Goal: Transaction & Acquisition: Purchase product/service

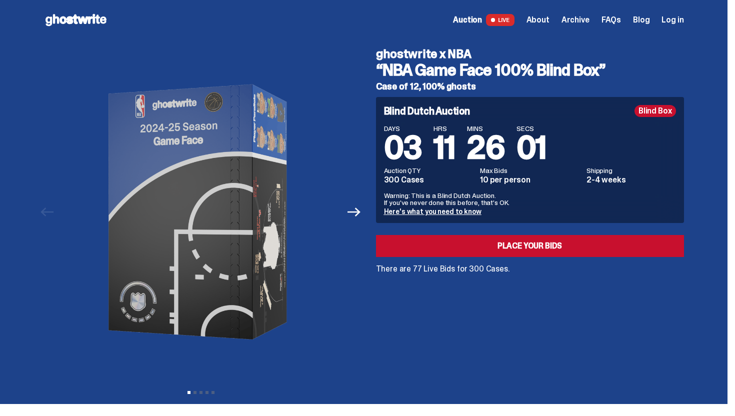
click at [472, 210] on link "Here's what you need to know" at bounding box center [432, 211] width 97 height 9
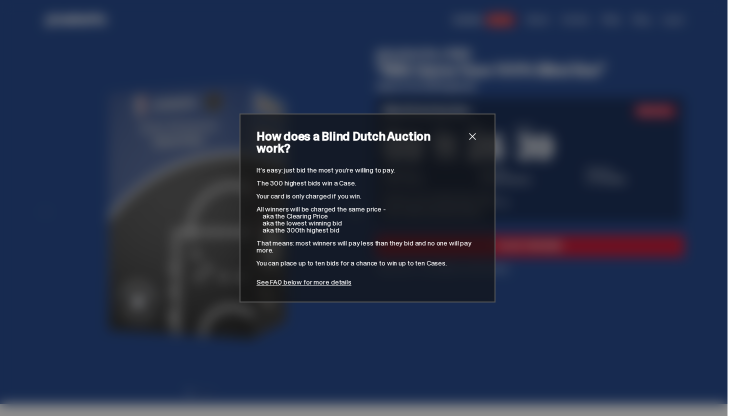
click at [474, 142] on span "close" at bounding box center [472, 136] width 12 height 12
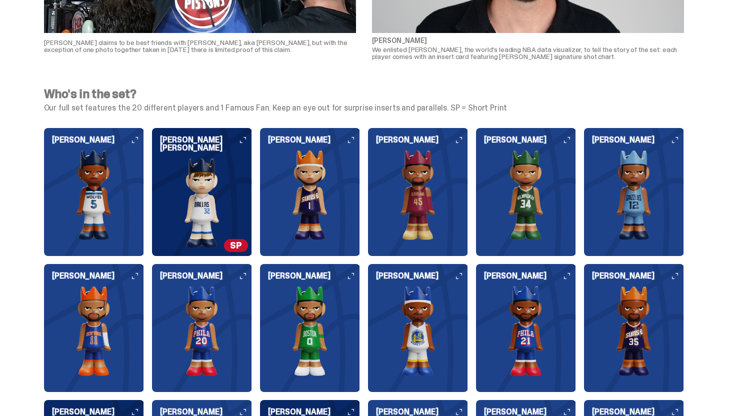
scroll to position [1051, 0]
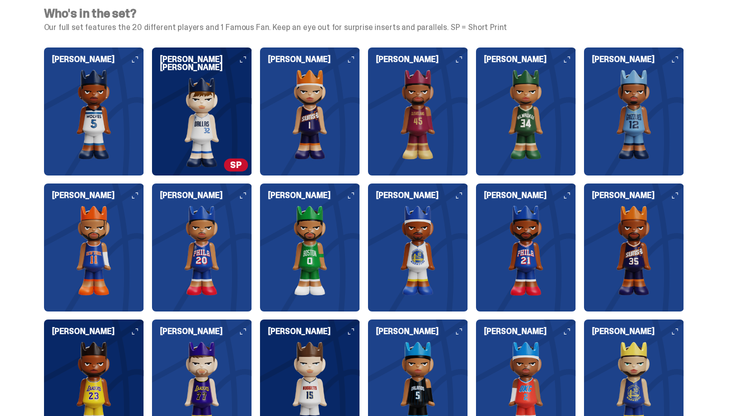
click at [134, 330] on h6 "LeBron James" at bounding box center [98, 331] width 92 height 8
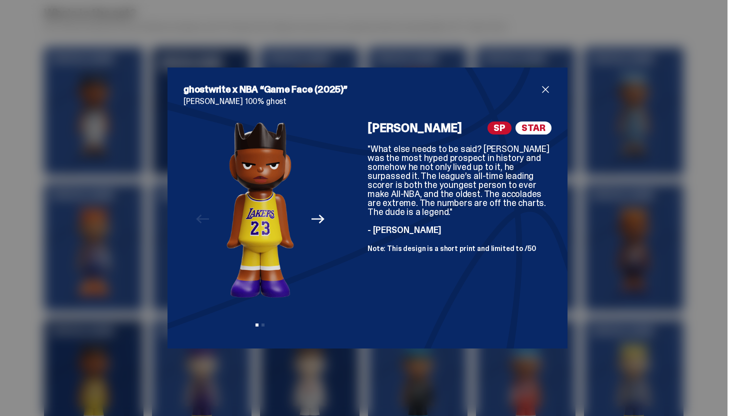
click at [539, 83] on span "close" at bounding box center [545, 89] width 12 height 12
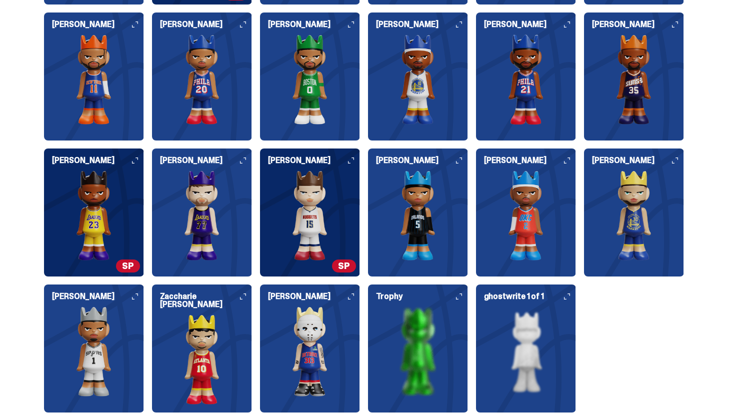
scroll to position [1223, 0]
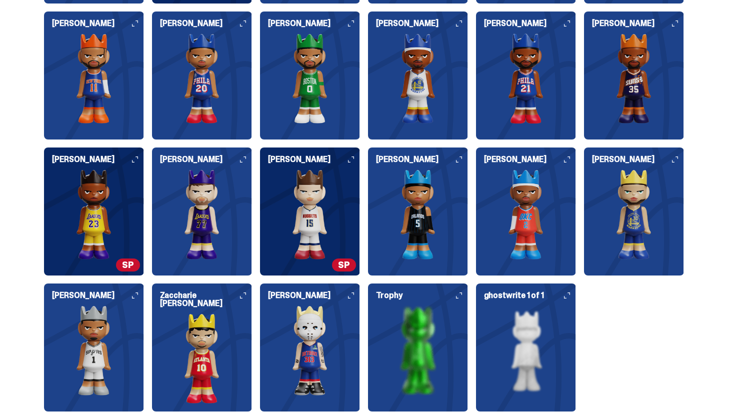
click at [676, 153] on div "Stephen Curry" at bounding box center [634, 211] width 100 height 128
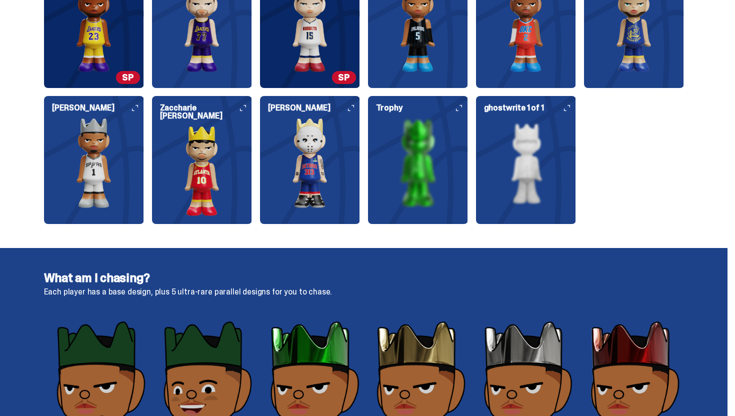
scroll to position [1410, 0]
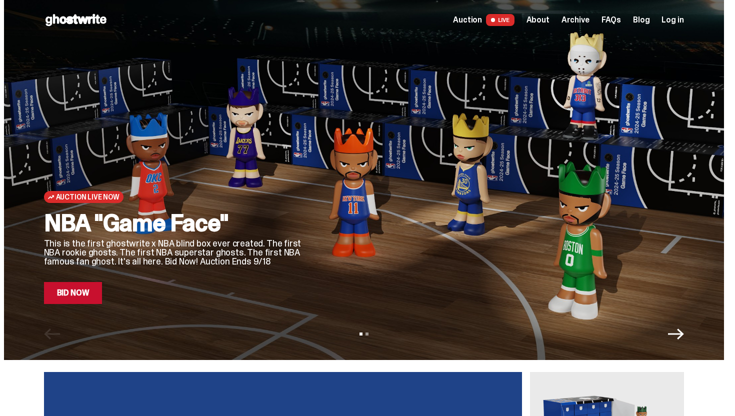
click at [96, 292] on link "Bid Now" at bounding box center [73, 293] width 58 height 22
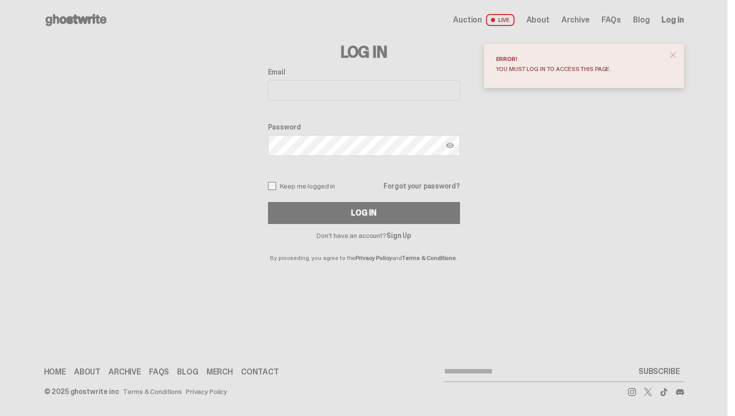
click at [370, 95] on input "Email" at bounding box center [364, 90] width 192 height 21
type input "**********"
click at [296, 187] on label "Keep me logged in" at bounding box center [301, 186] width 67 height 8
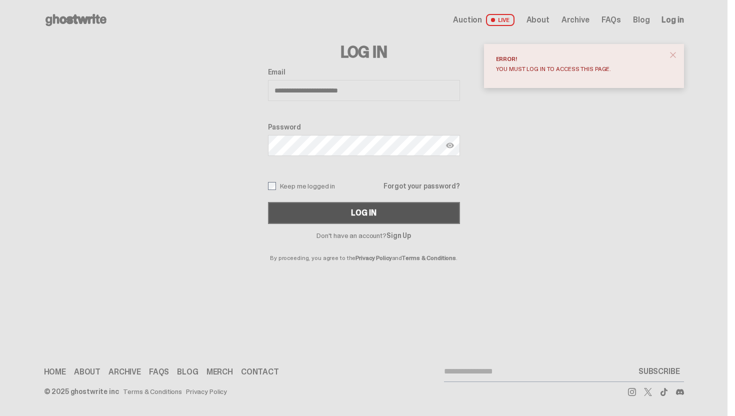
click at [319, 208] on button "Log In" at bounding box center [364, 213] width 192 height 22
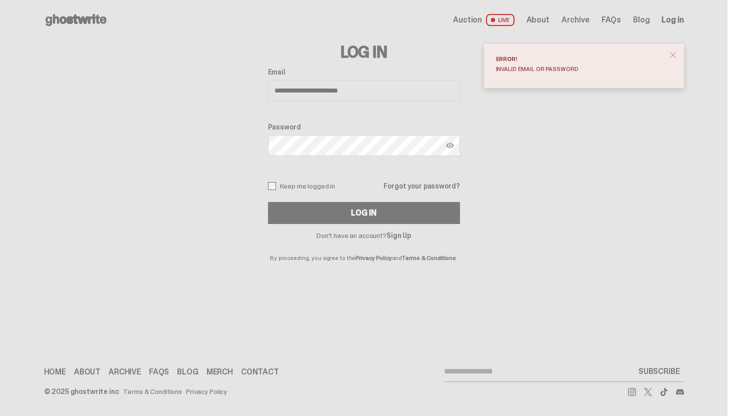
click at [403, 231] on link "Sign Up" at bounding box center [398, 235] width 24 height 9
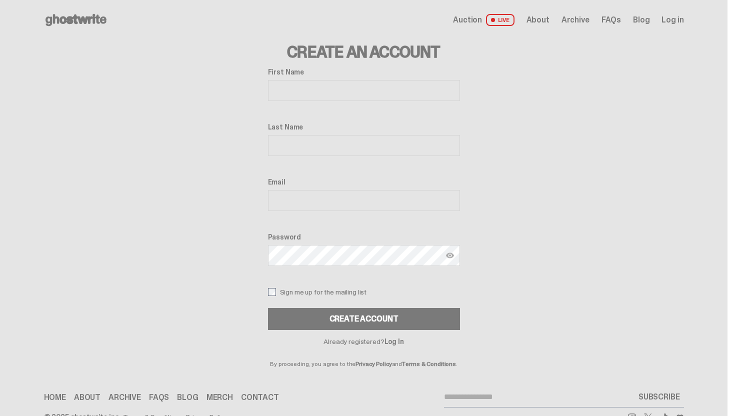
click at [308, 89] on input "First Name" at bounding box center [364, 90] width 192 height 21
click at [309, 144] on input "Last Name" at bounding box center [364, 145] width 192 height 21
drag, startPoint x: 385, startPoint y: 90, endPoint x: 279, endPoint y: 92, distance: 106.0
click at [279, 92] on input "**********" at bounding box center [364, 90] width 192 height 21
type input "*"
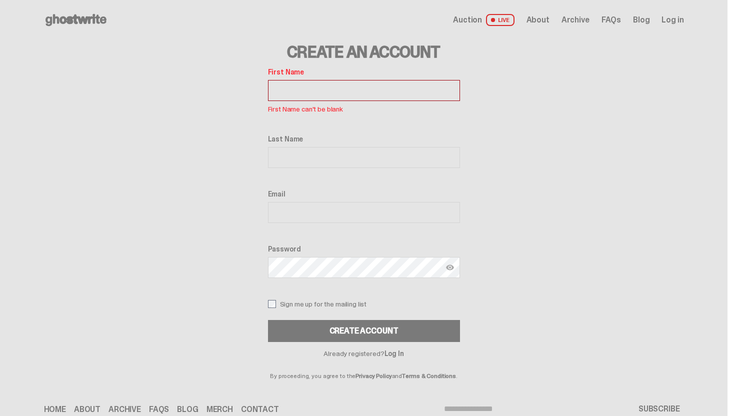
click at [296, 203] on input "Email" at bounding box center [364, 212] width 192 height 21
type input "**********"
click at [312, 157] on input "Last Name" at bounding box center [364, 157] width 192 height 21
type input "*******"
click at [299, 89] on input "First Name" at bounding box center [364, 90] width 192 height 21
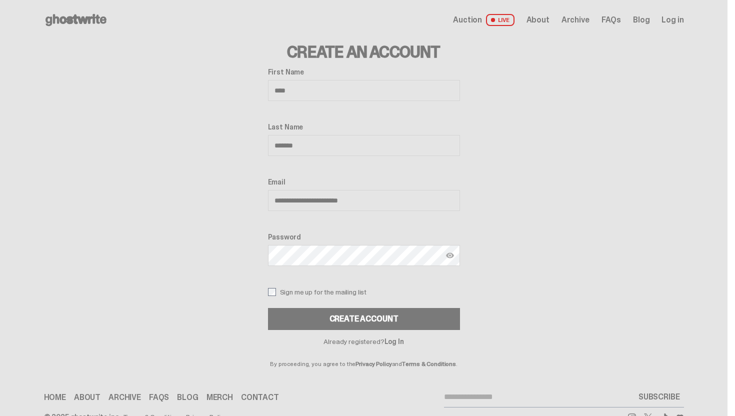
type input "****"
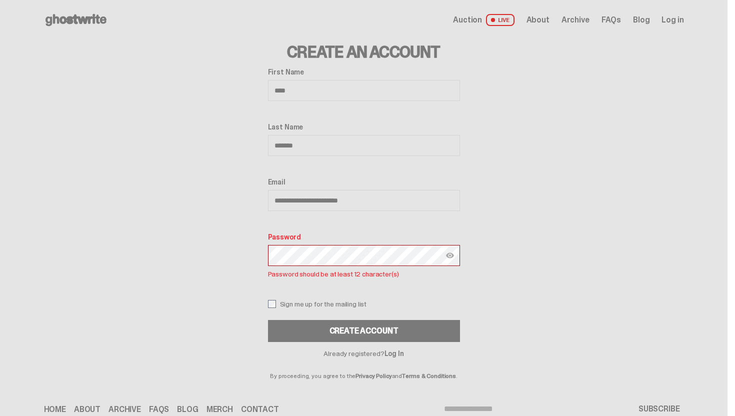
click at [268, 320] on button "Create Account" at bounding box center [364, 331] width 192 height 22
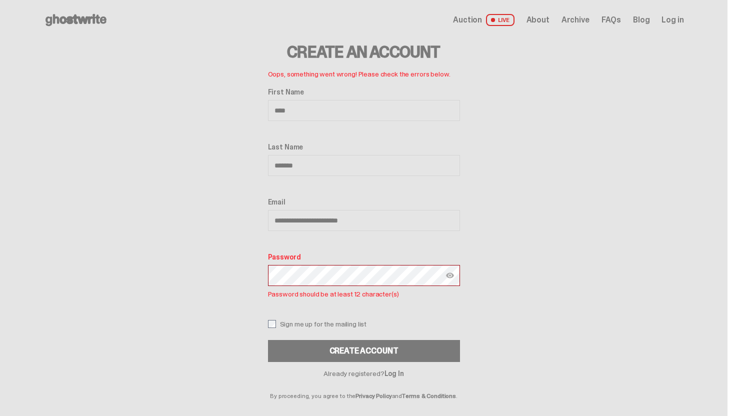
click at [454, 275] on img at bounding box center [450, 275] width 8 height 8
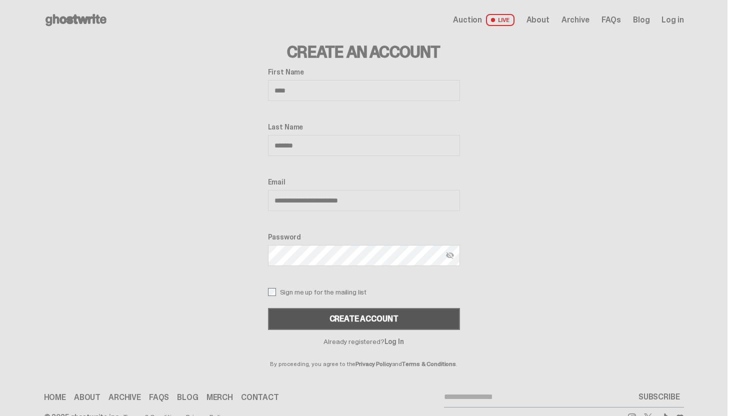
click at [386, 317] on button "CREATE ACCOUNT" at bounding box center [364, 319] width 192 height 22
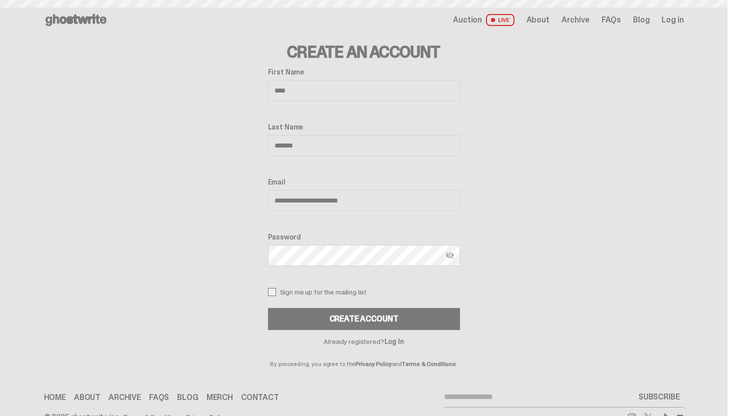
click at [103, 22] on icon at bounding box center [76, 20] width 64 height 16
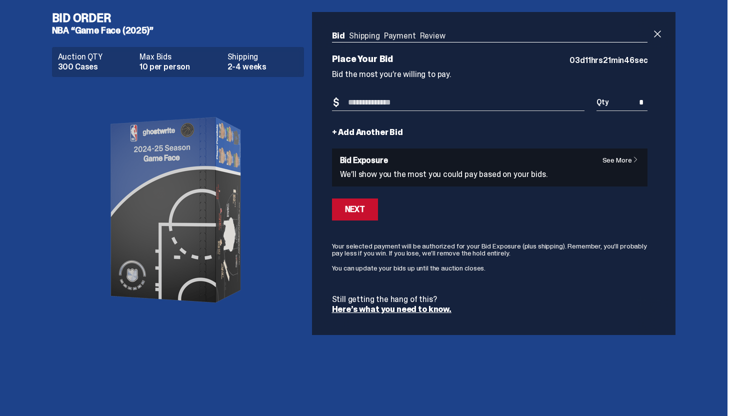
click at [420, 34] on ul "Bid Shipping Payment Review" at bounding box center [490, 37] width 316 height 10
click at [391, 36] on ul "Bid Shipping Payment Review" at bounding box center [490, 37] width 316 height 10
click at [434, 108] on input "Bid Amount" at bounding box center [458, 102] width 253 height 16
click at [652, 99] on div "Bid Shipping Payment Review Auction QTY 300 Cases Max Bids 10 per person Shippi…" at bounding box center [490, 172] width 356 height 321
click at [646, 99] on input "*" at bounding box center [621, 102] width 51 height 16
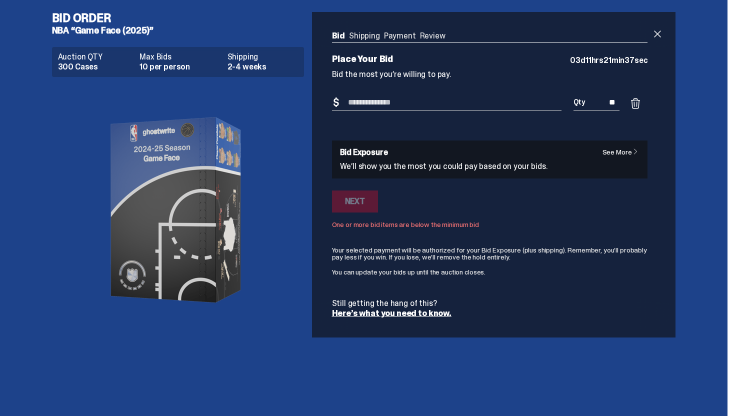
type input "*"
type input "**"
click at [507, 106] on input "Bid Amount" at bounding box center [446, 102] width 229 height 16
click at [619, 137] on form "Bid Amount $ Bid Quantity Qty ** See More Bid Exposure We’ll show you the most …" at bounding box center [490, 205] width 316 height 223
click at [621, 159] on div "See More Bid Exposure We’ll show you the most you could pay based on your bids." at bounding box center [490, 159] width 300 height 22
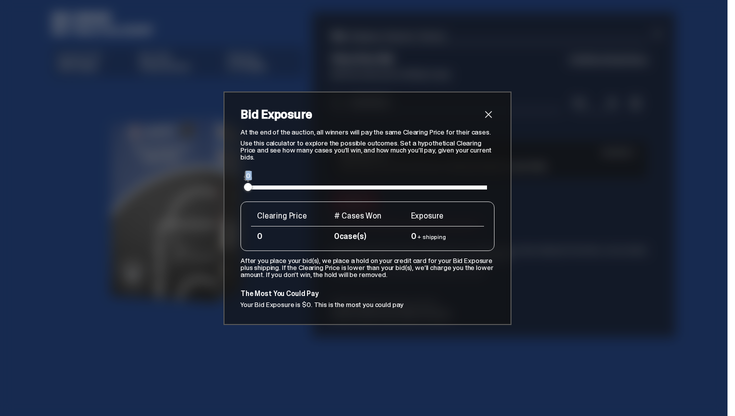
drag, startPoint x: 247, startPoint y: 186, endPoint x: 306, endPoint y: 195, distance: 59.2
click at [306, 195] on div "$0 0 Clearing Price # Cases Won Exposure 0 0 case(s) 0 + shipping" at bounding box center [367, 217] width 254 height 65
click at [246, 192] on div "$0 0 Clearing Price # Cases Won Exposure 0 0 case(s) 0 + shipping" at bounding box center [367, 217] width 254 height 65
drag, startPoint x: 247, startPoint y: 184, endPoint x: 295, endPoint y: 191, distance: 47.9
click at [294, 191] on div "$0 0 Clearing Price # Cases Won Exposure 0 0 case(s) 0 + shipping" at bounding box center [367, 217] width 254 height 65
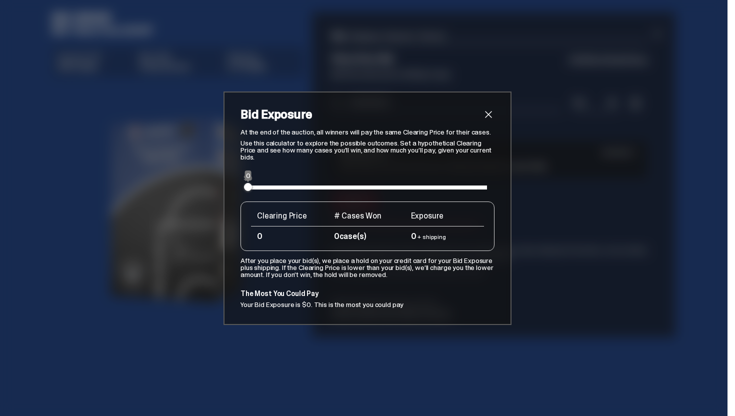
click at [368, 194] on div "$0 0 Clearing Price # Cases Won Exposure 0 0 case(s) 0 + shipping" at bounding box center [367, 217] width 254 height 65
click at [486, 110] on span "close" at bounding box center [488, 114] width 12 height 12
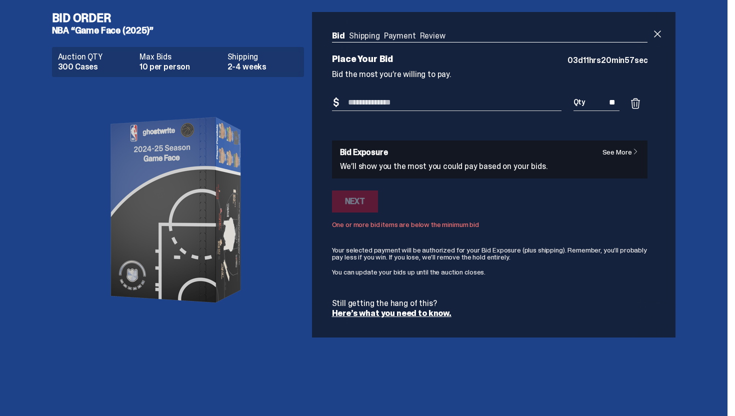
click at [379, 103] on input "Bid Amount" at bounding box center [446, 102] width 229 height 16
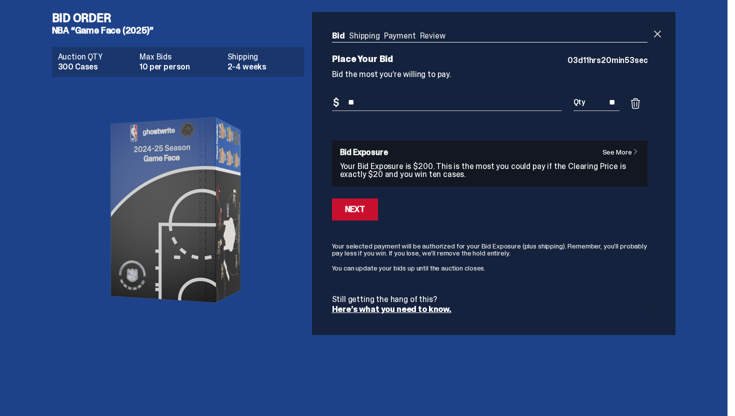
click at [606, 152] on link "See More" at bounding box center [622, 151] width 41 height 7
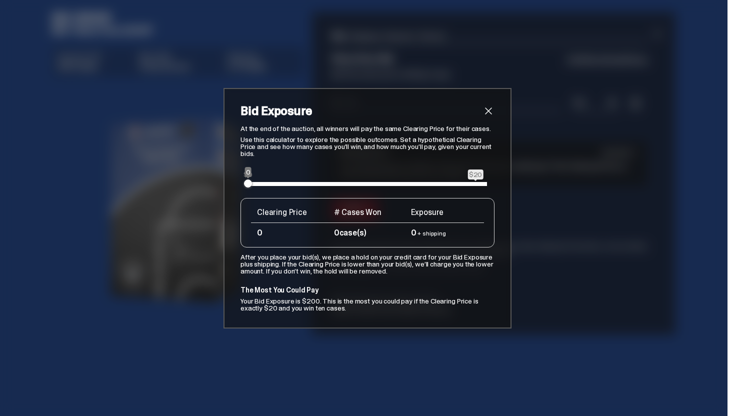
click at [487, 105] on span "close" at bounding box center [488, 111] width 12 height 12
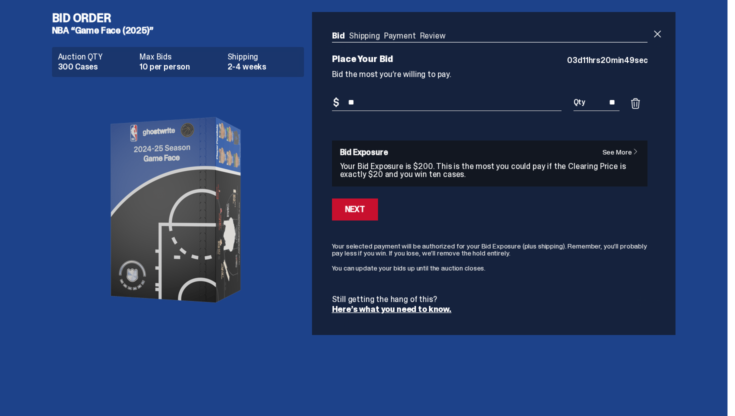
click at [439, 90] on div "Place Your Bid 03 d 11 hrs 20 min 49 sec Bid the most you’re willing to pay. Bi…" at bounding box center [490, 183] width 316 height 259
click at [439, 96] on input "**" at bounding box center [446, 102] width 229 height 16
type input "*"
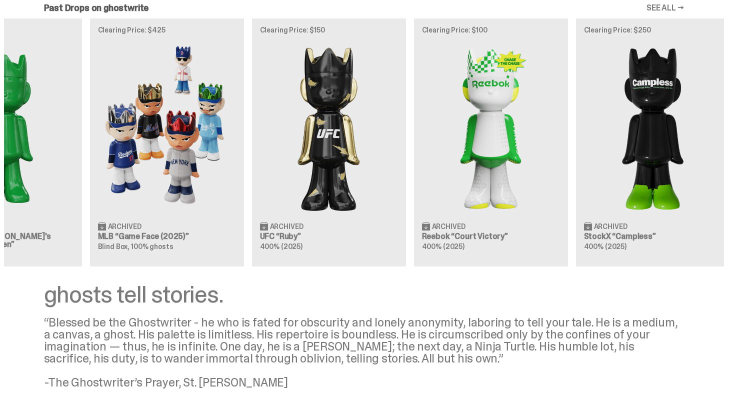
scroll to position [1265, 0]
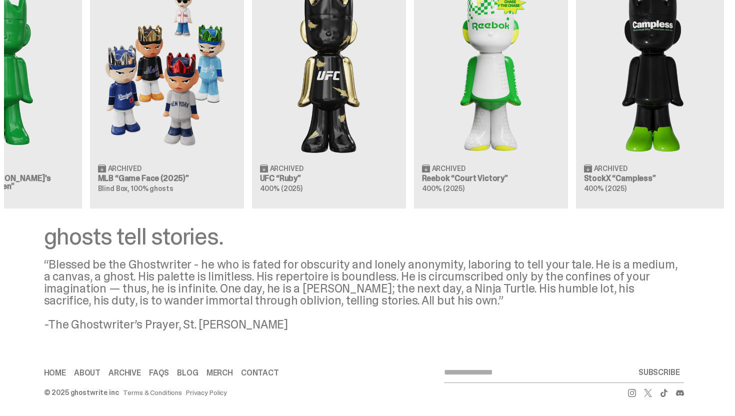
click at [169, 129] on div "Clearing Price: $356 Archived ghostwrite “Two” 400% (2025) Clearing Price: $151…" at bounding box center [364, 85] width 720 height 248
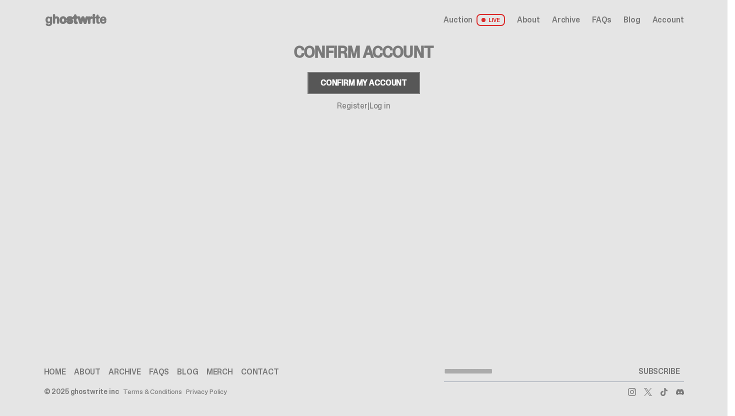
click at [367, 80] on div "Confirm my account" at bounding box center [363, 83] width 86 height 8
